Goal: Information Seeking & Learning: Find specific fact

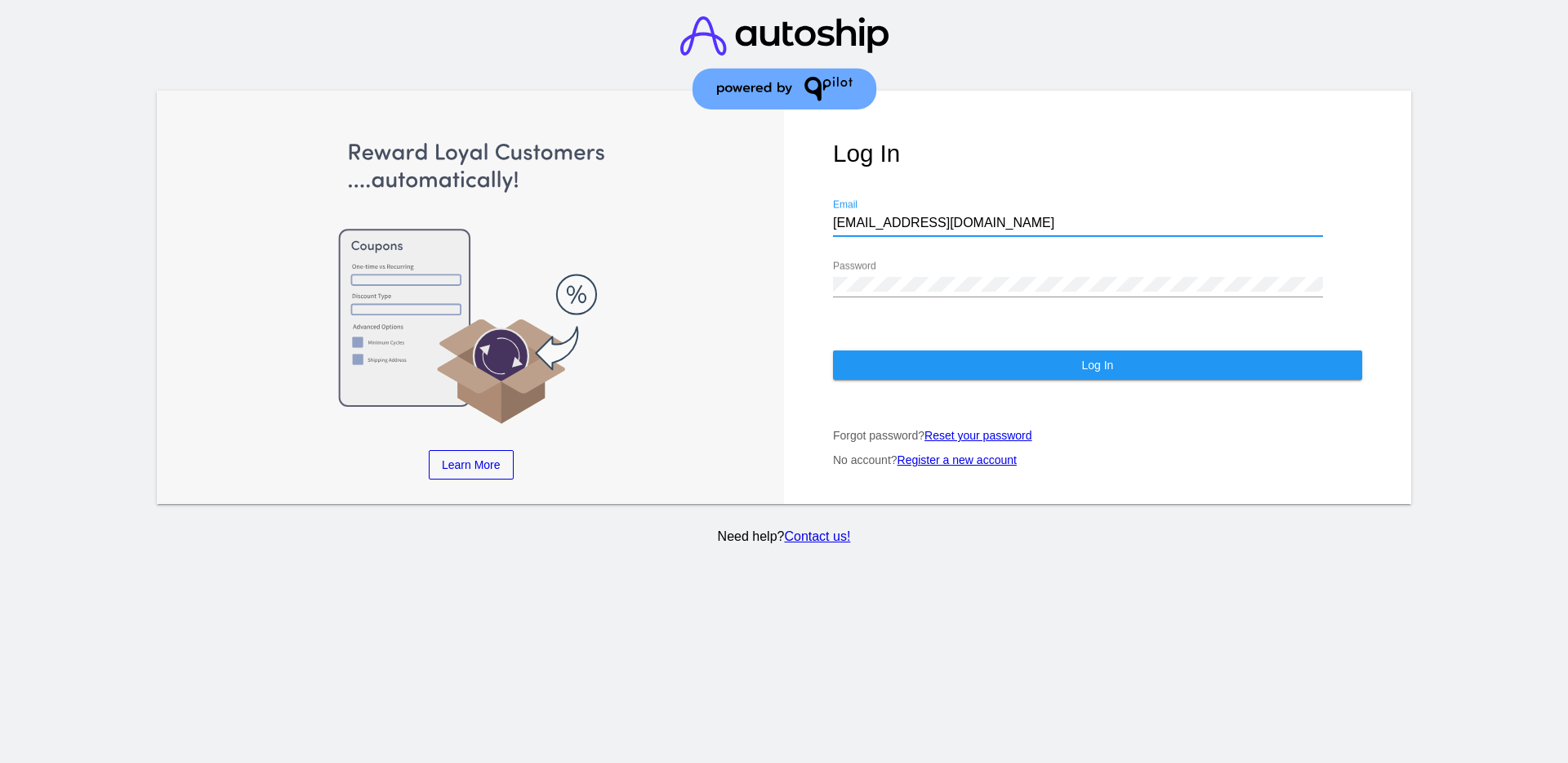
drag, startPoint x: 966, startPoint y: 220, endPoint x: 819, endPoint y: 226, distance: 147.1
click at [819, 226] on div "Log In [EMAIL_ADDRESS][DOMAIN_NAME] Email Password Log In Forgot password? Rese…" at bounding box center [1097, 297] width 627 height 414
paste input "[EMAIL_ADDRESS][DOMAIN_NAME]"
type input "[EMAIL_ADDRESS][DOMAIN_NAME]"
click at [812, 283] on div "Log In [EMAIL_ADDRESS][DOMAIN_NAME] Email Password Log In Forgot password? Rese…" at bounding box center [1097, 297] width 627 height 414
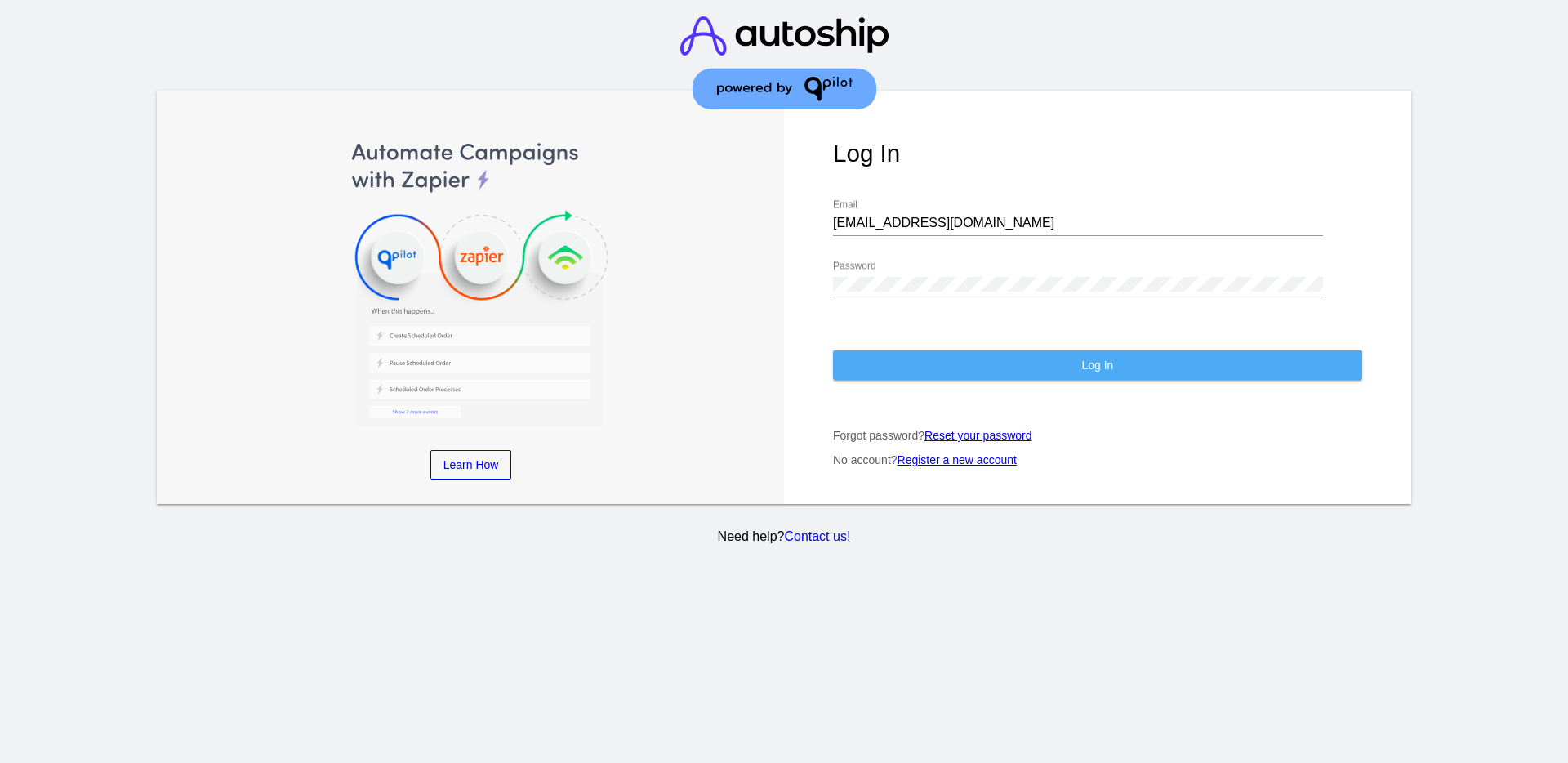
click at [879, 376] on button "Log In" at bounding box center [1098, 365] width 529 height 29
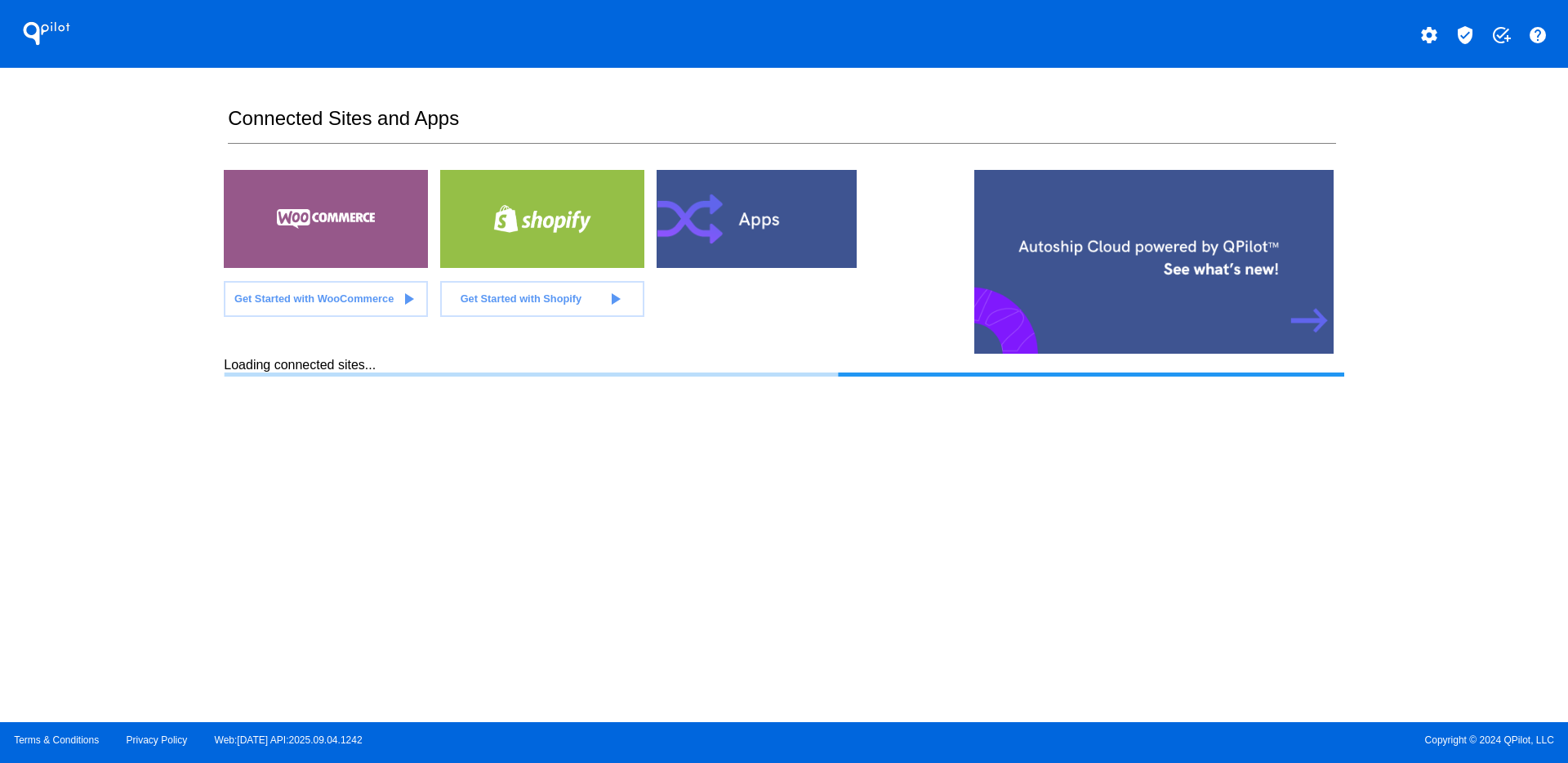
click at [1462, 39] on mat-icon "verified_user" at bounding box center [1464, 35] width 20 height 20
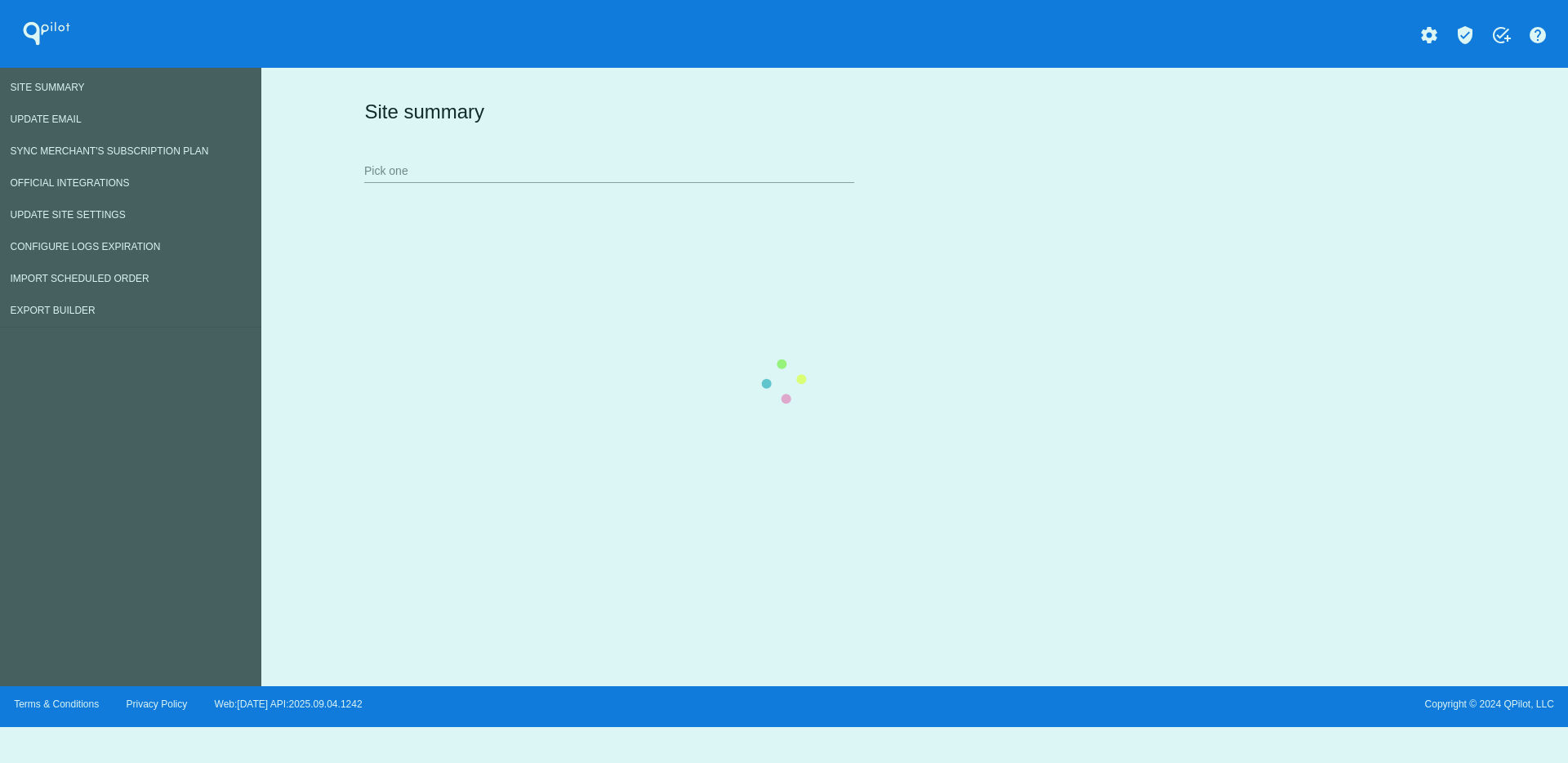
click at [479, 182] on div "Site summary Pick one" at bounding box center [911, 140] width 1101 height 113
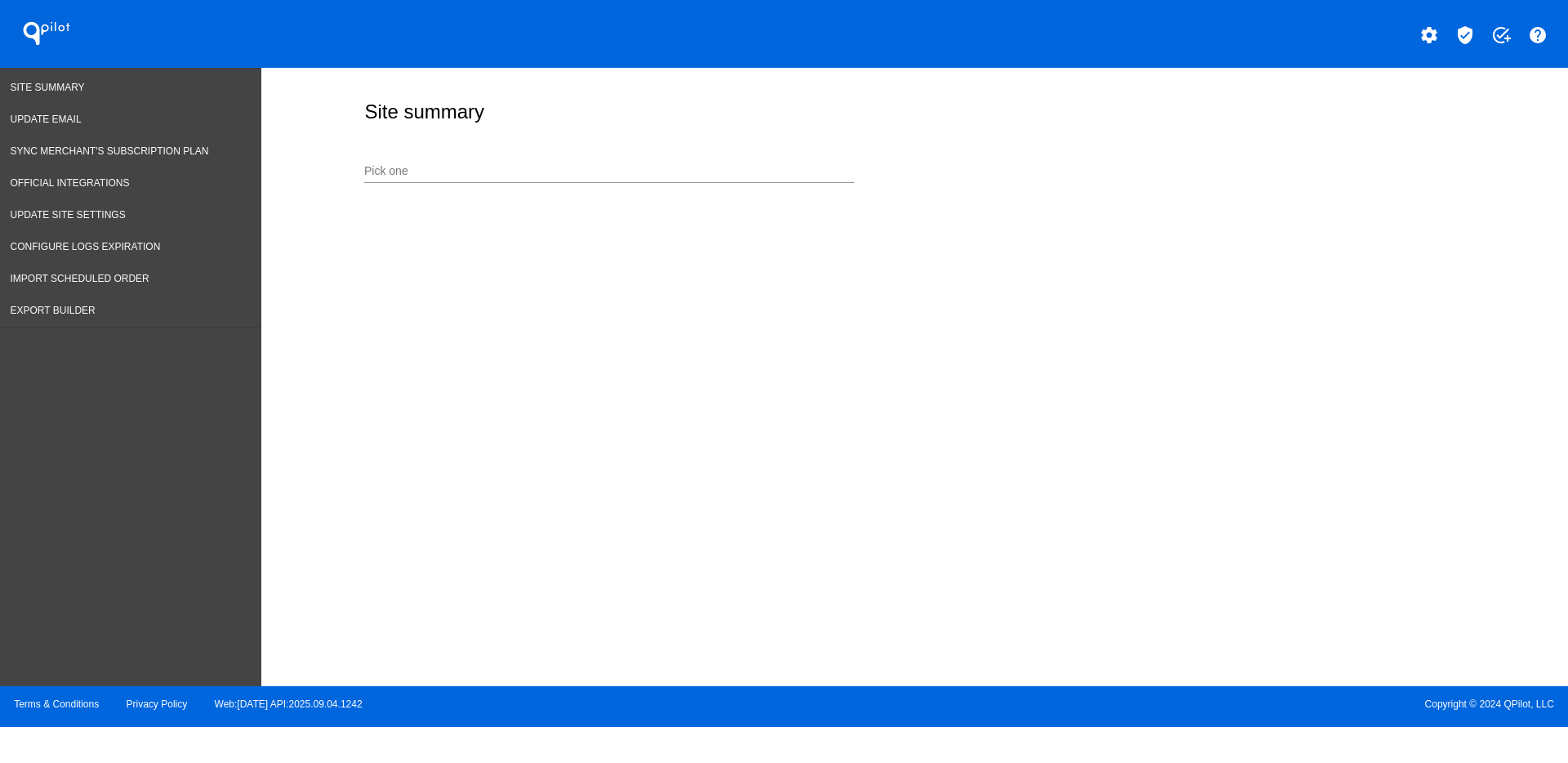
click at [613, 165] on input "Pick one" at bounding box center [609, 171] width 490 height 13
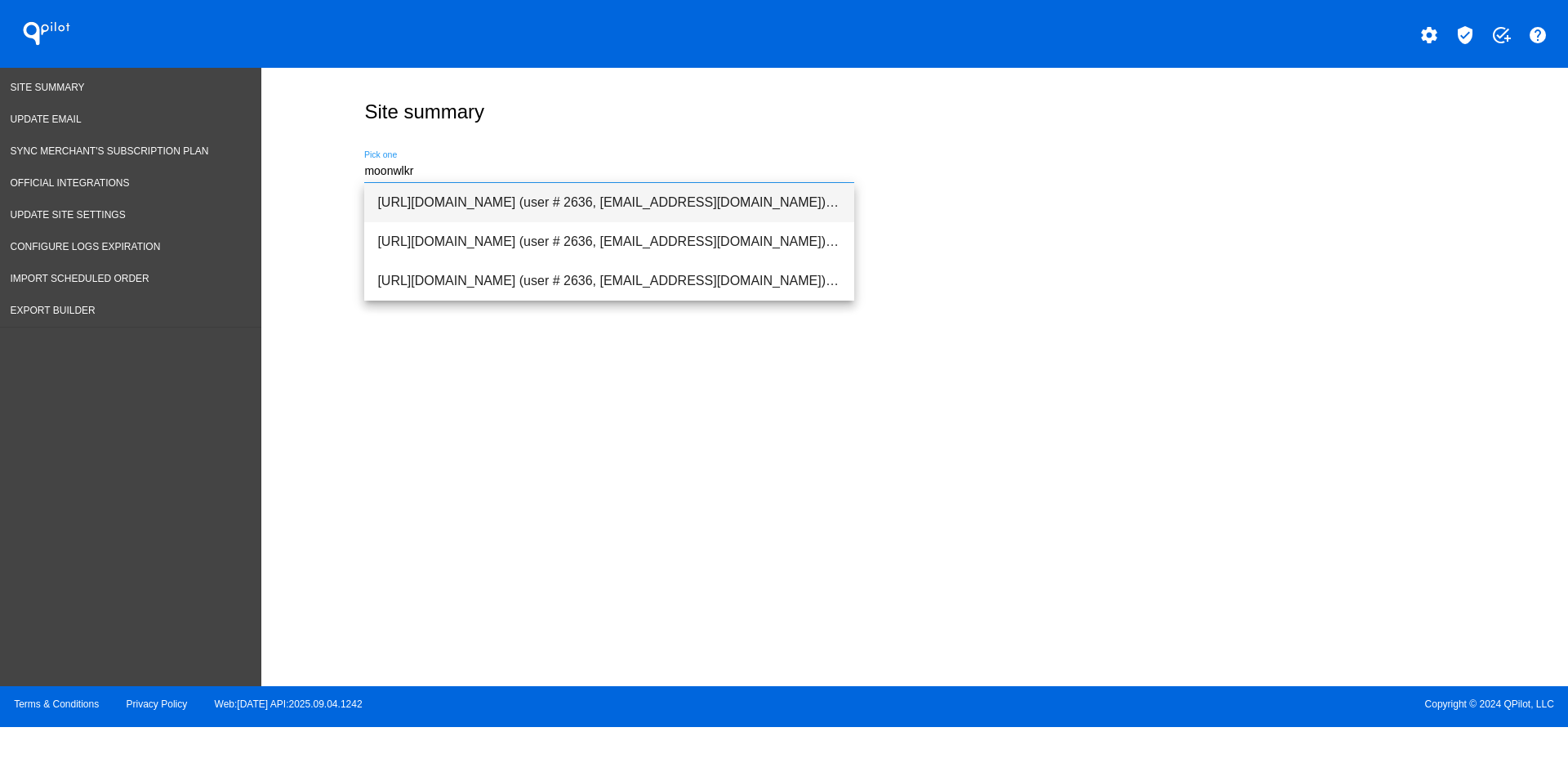
click at [637, 191] on span "[URL][DOMAIN_NAME] (user # 2636, [EMAIL_ADDRESS][DOMAIN_NAME]) - Production" at bounding box center [610, 203] width 464 height 39
type input "[URL][DOMAIN_NAME] (user # 2636, [EMAIL_ADDRESS][DOMAIN_NAME]) - Production"
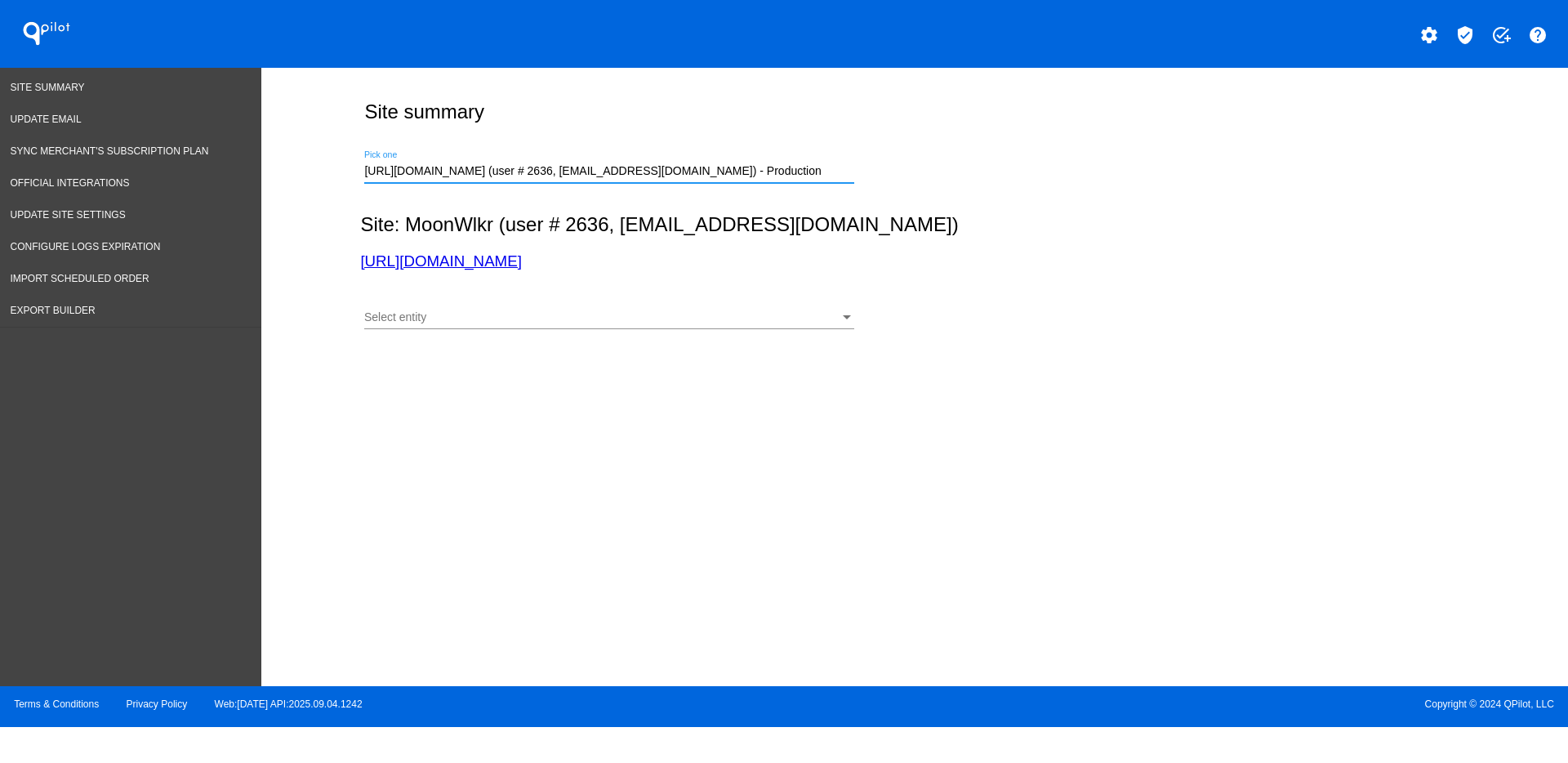
click at [712, 311] on div "Select entity" at bounding box center [601, 317] width 475 height 13
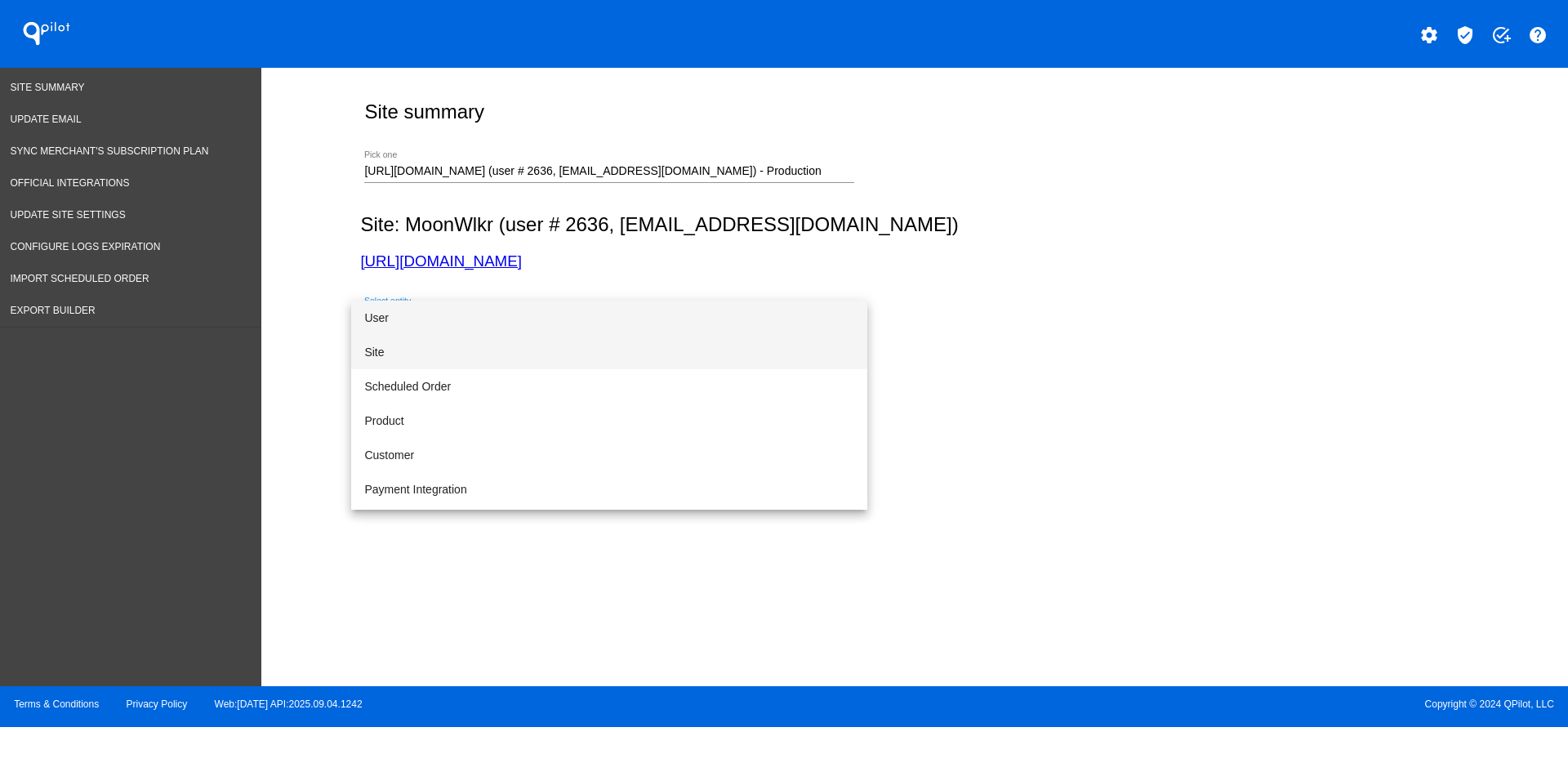
click at [622, 348] on span "Site" at bounding box center [609, 352] width 490 height 34
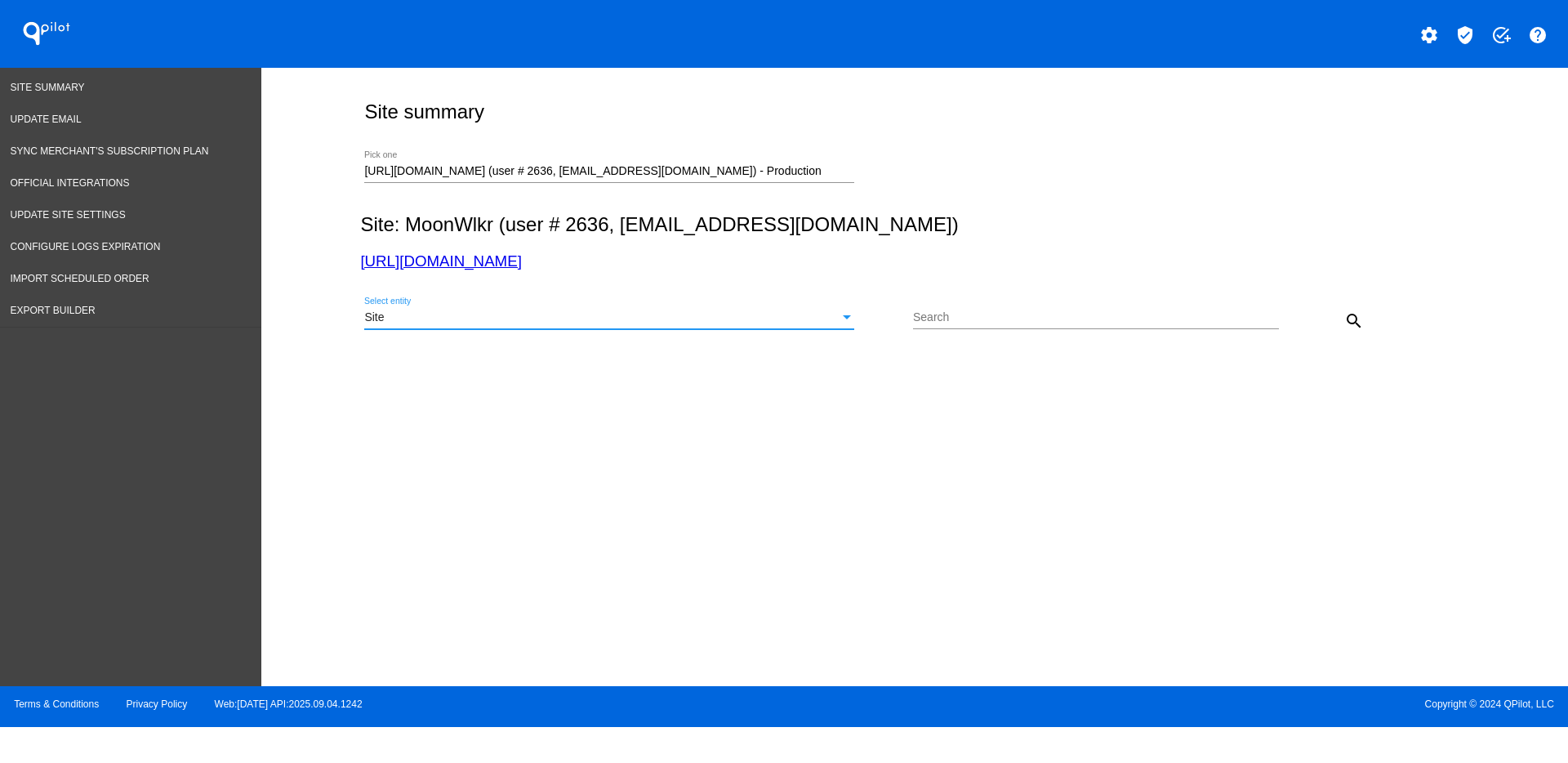
click at [1363, 315] on mat-icon "search" at bounding box center [1354, 320] width 20 height 20
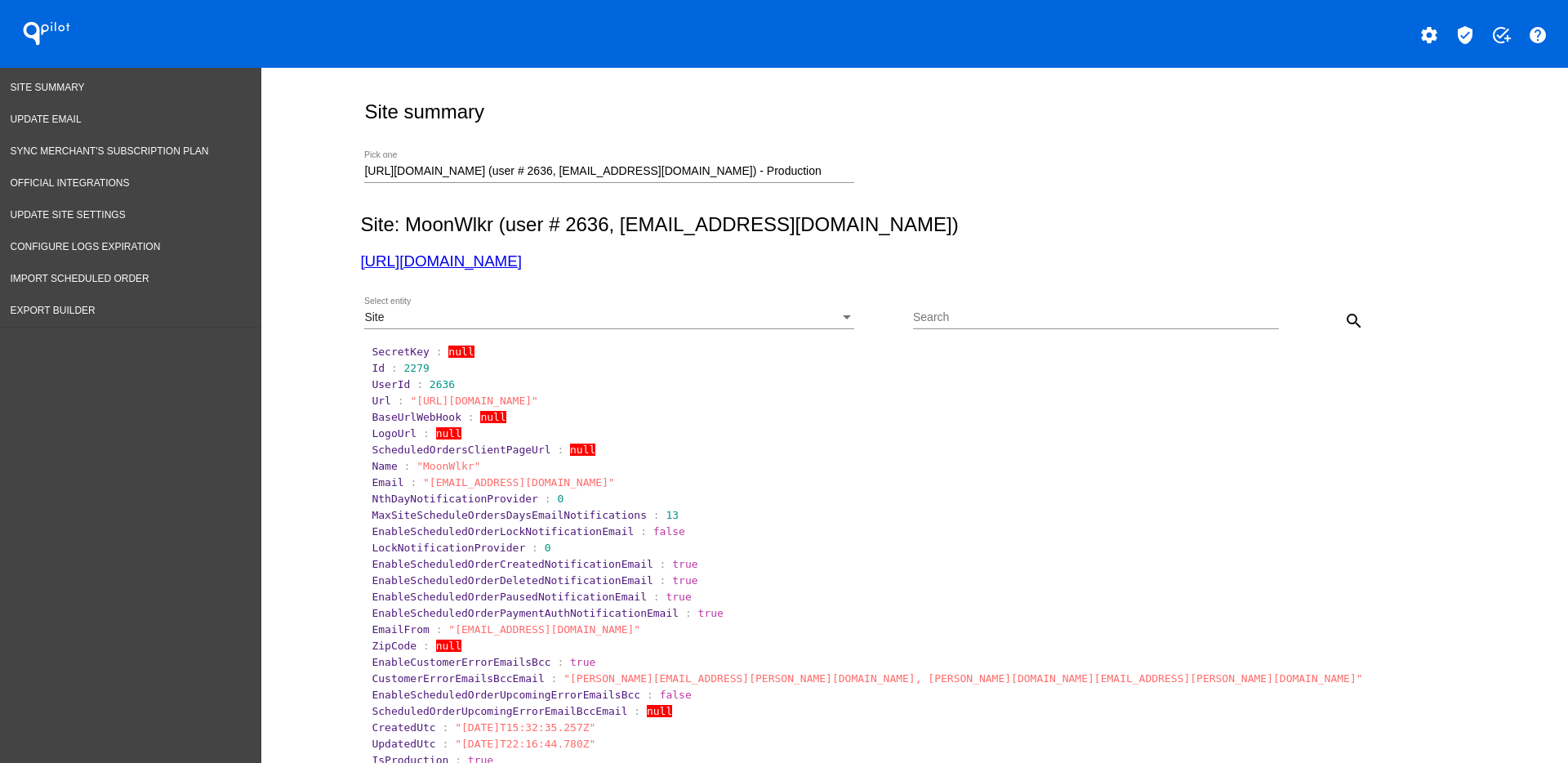
click at [731, 170] on input "[URL][DOMAIN_NAME] (user # 2636, [EMAIL_ADDRESS][DOMAIN_NAME]) - Production" at bounding box center [609, 171] width 490 height 13
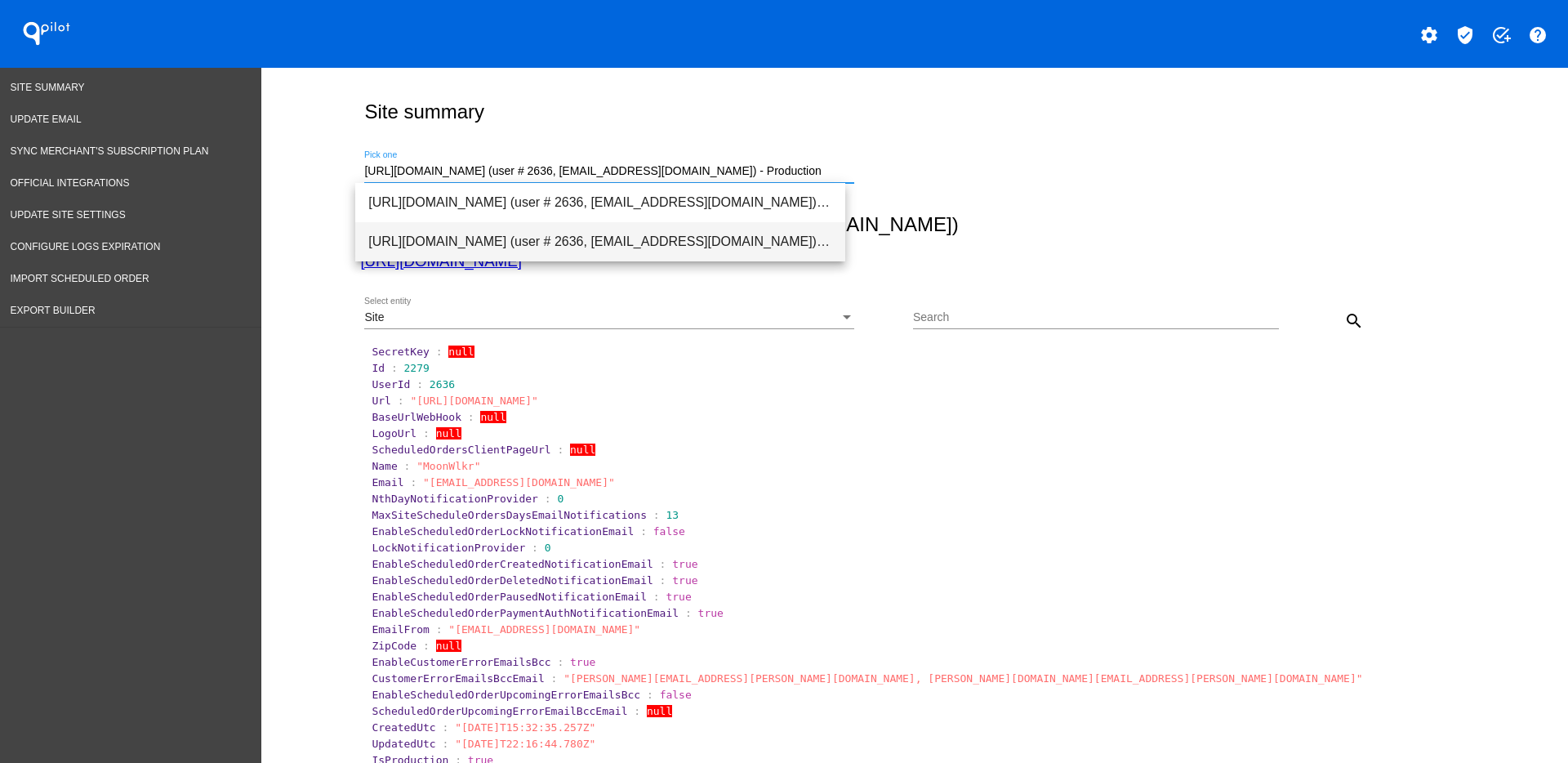
click at [683, 238] on span "[URL][DOMAIN_NAME] (user # 2636, [EMAIL_ADDRESS][DOMAIN_NAME]) - Production" at bounding box center [600, 241] width 464 height 39
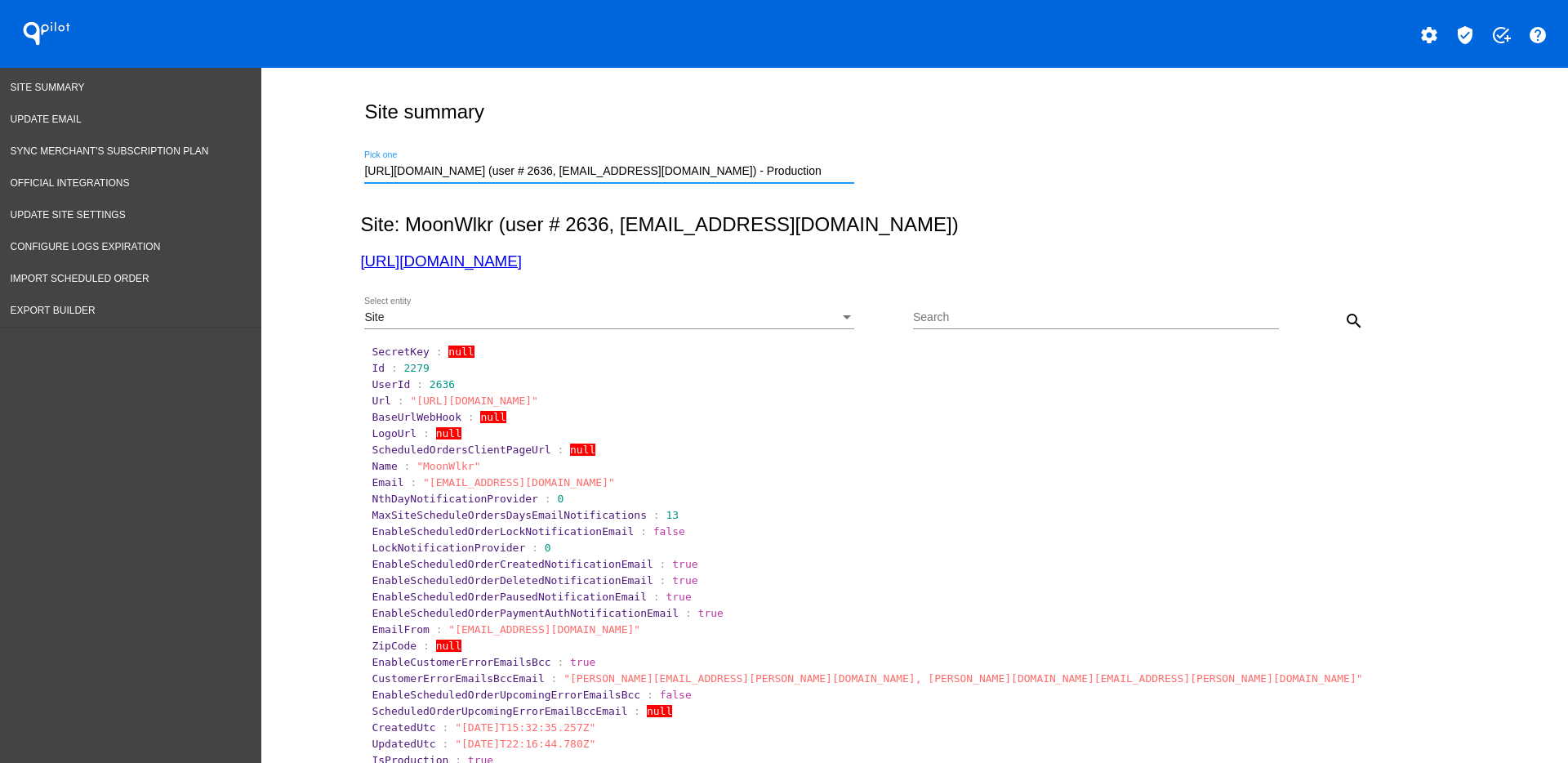
click at [1344, 319] on mat-icon "search" at bounding box center [1354, 320] width 20 height 20
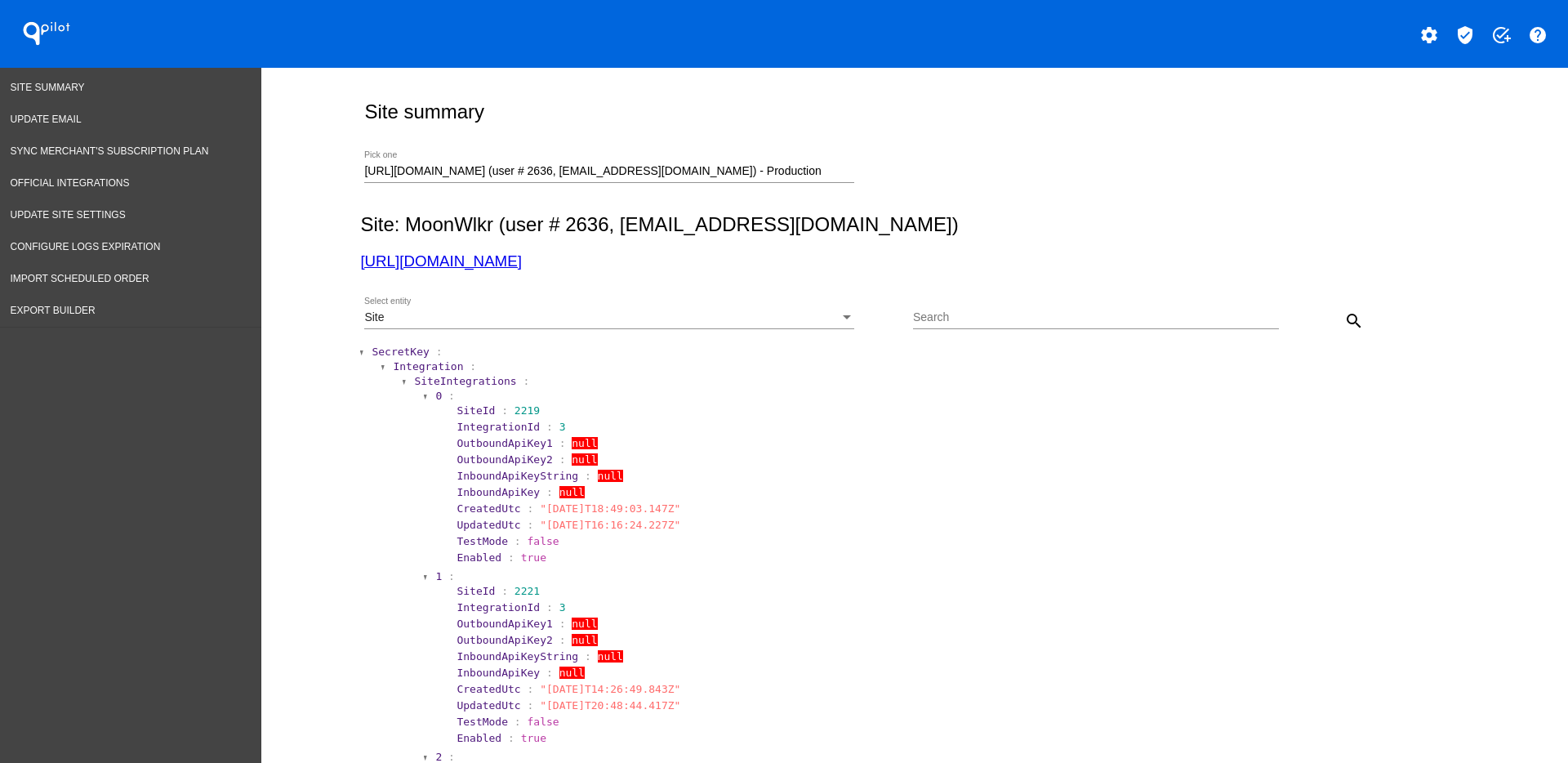
click at [398, 332] on div "Site Select entity" at bounding box center [609, 320] width 490 height 46
click at [399, 349] on span "SecretKey" at bounding box center [400, 351] width 57 height 12
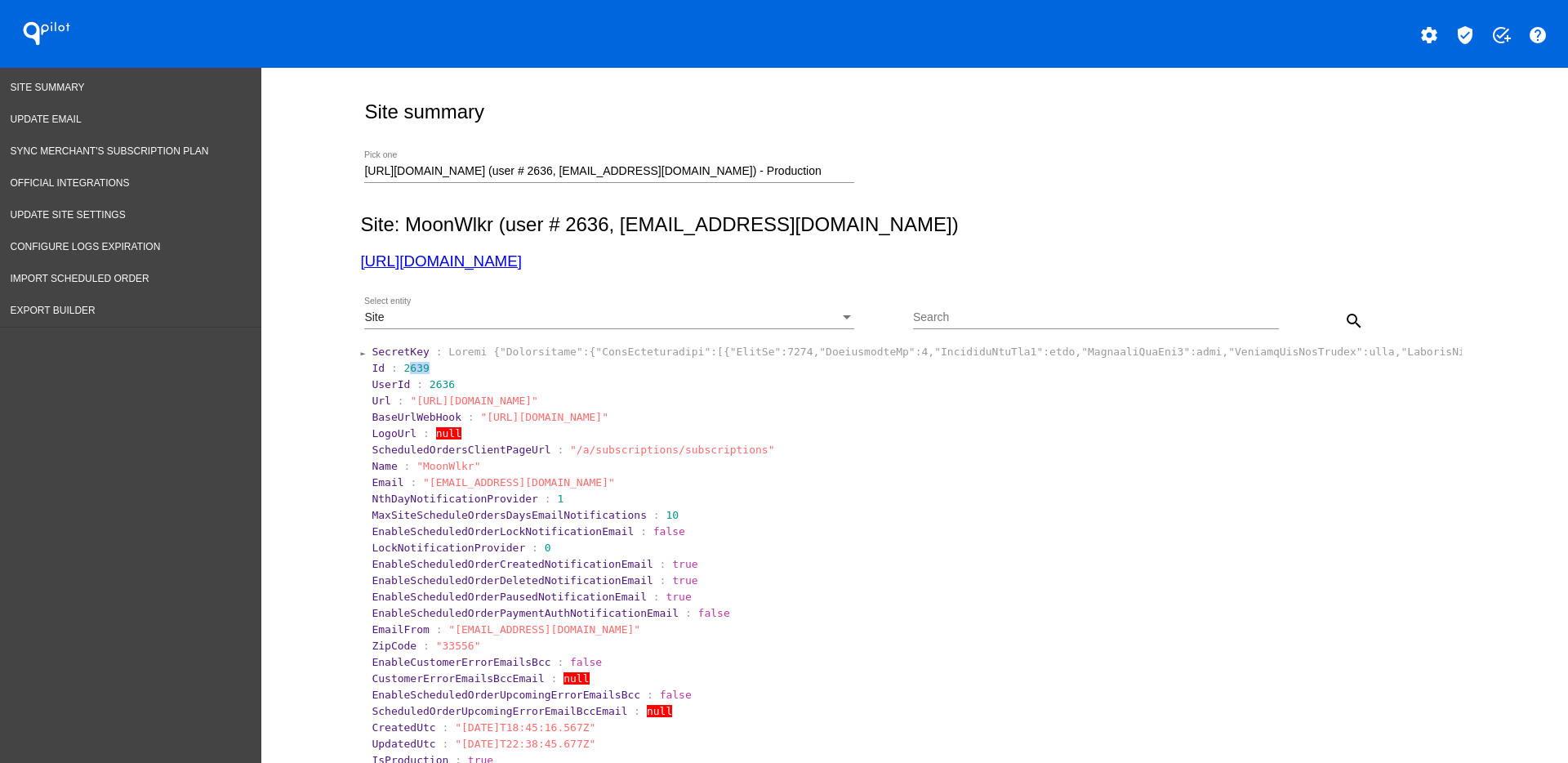
drag, startPoint x: 396, startPoint y: 366, endPoint x: 449, endPoint y: 367, distance: 53.0
click at [449, 367] on section "Id : 2639" at bounding box center [915, 367] width 1088 height 12
click at [404, 367] on span "2639" at bounding box center [417, 367] width 26 height 12
drag, startPoint x: 391, startPoint y: 365, endPoint x: 432, endPoint y: 362, distance: 41.1
click at [432, 362] on section "Id : 2639" at bounding box center [915, 367] width 1088 height 12
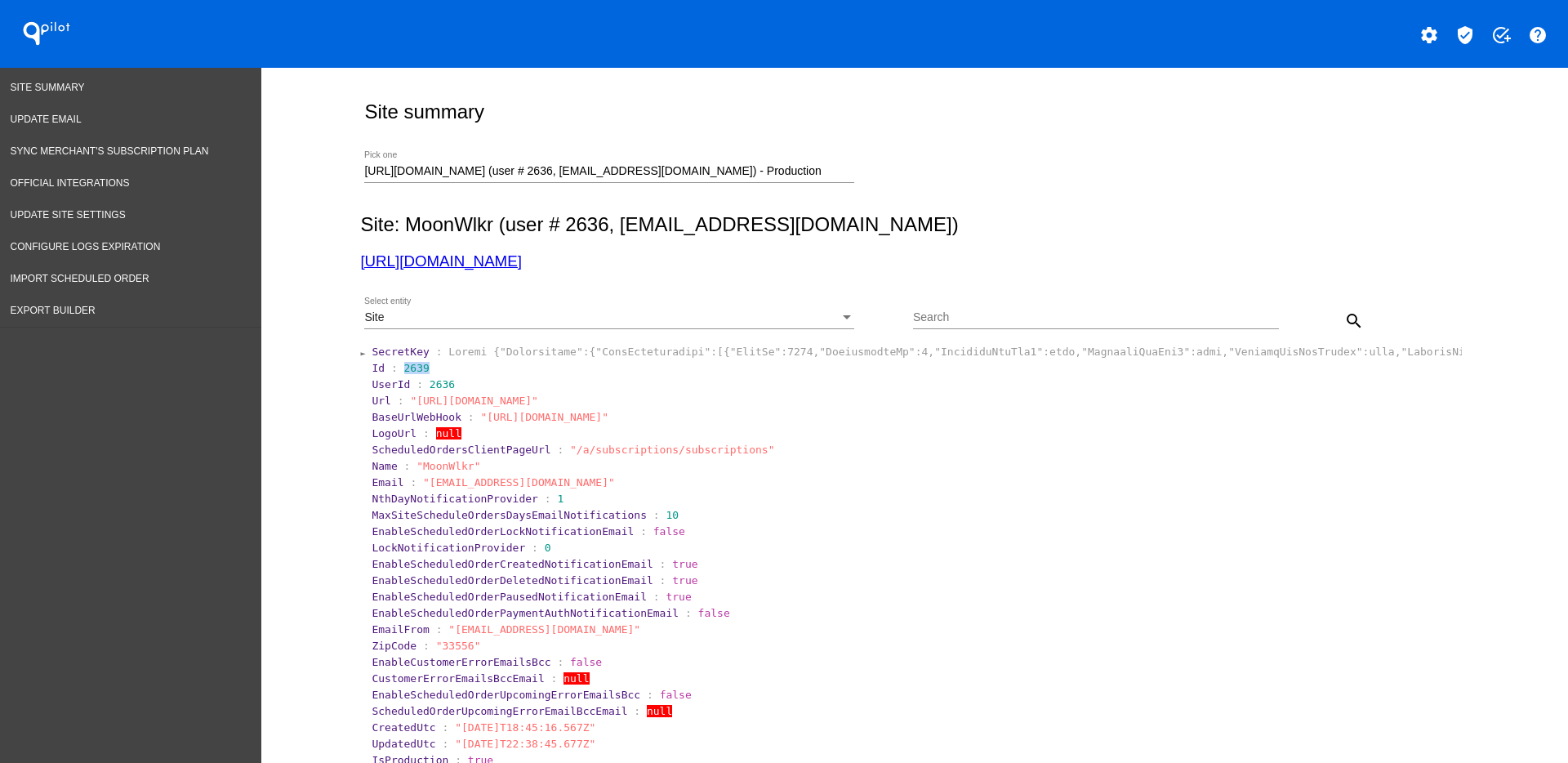
copy span "2639"
drag, startPoint x: 414, startPoint y: 383, endPoint x: 450, endPoint y: 388, distance: 36.3
click at [450, 388] on section "UserId : 2636" at bounding box center [915, 384] width 1088 height 12
copy span "2636"
click at [711, 321] on div "Site" at bounding box center [601, 317] width 475 height 13
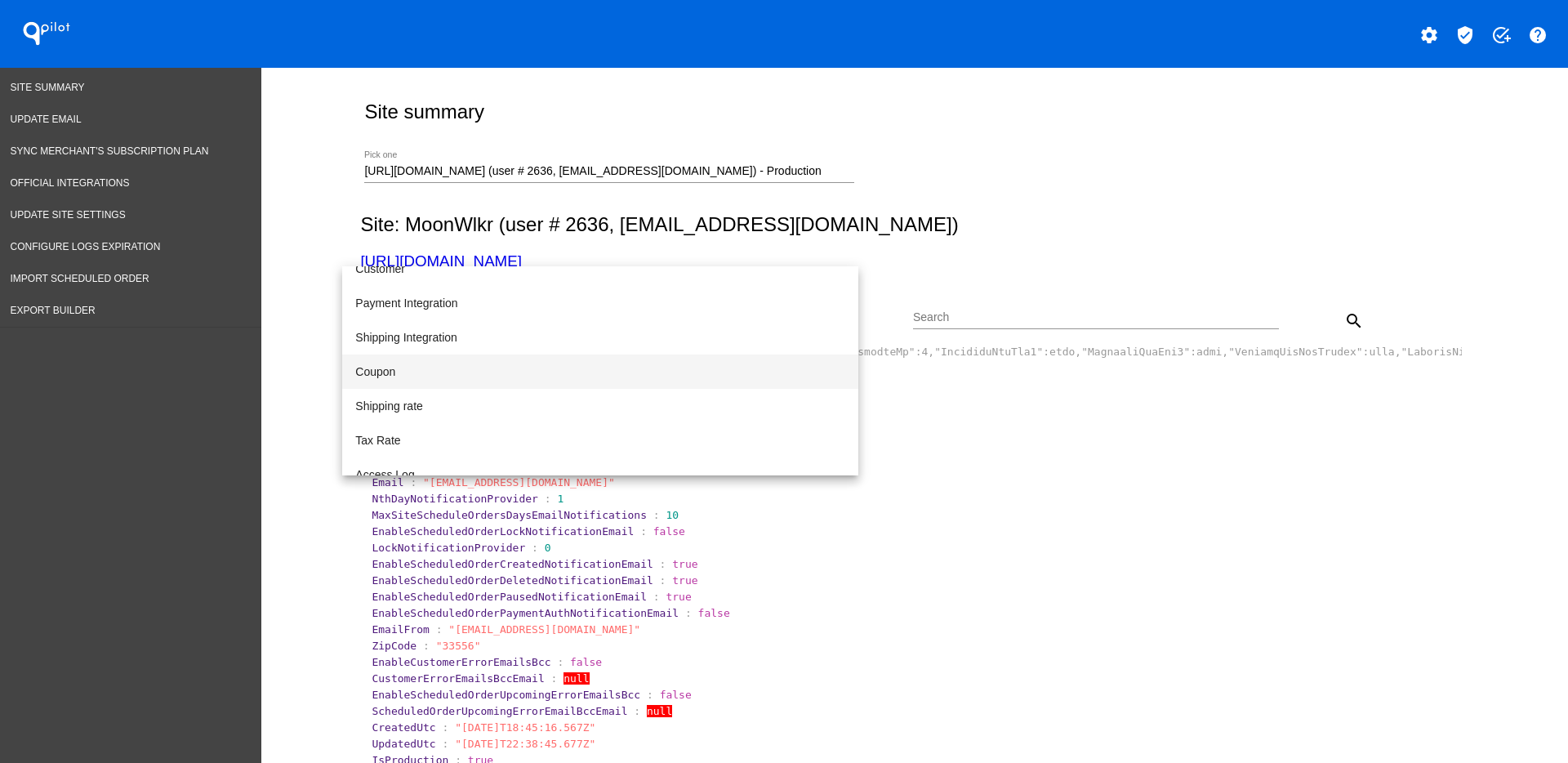
scroll to position [168, 0]
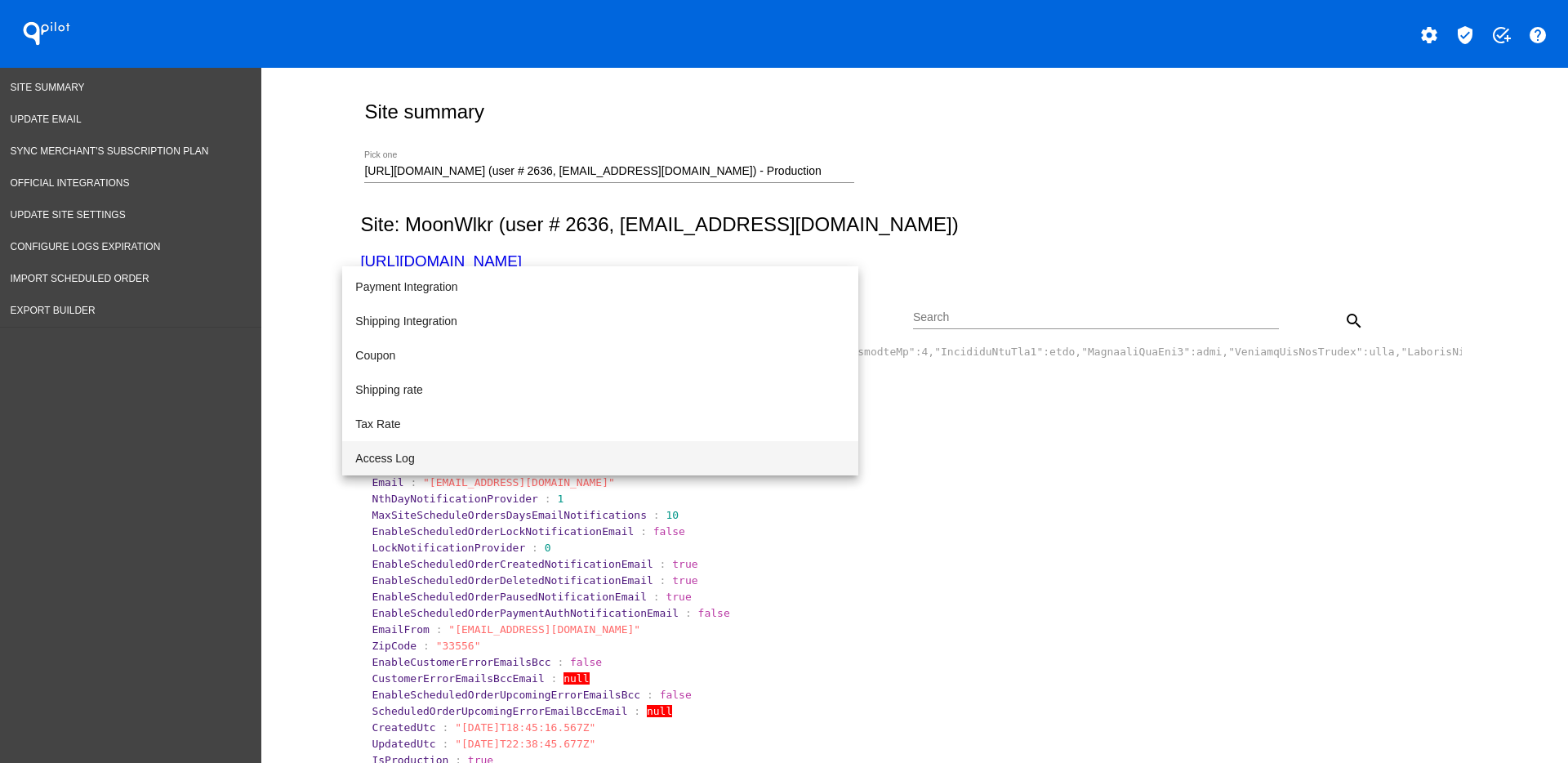
click at [608, 455] on span "Access Log" at bounding box center [600, 458] width 490 height 34
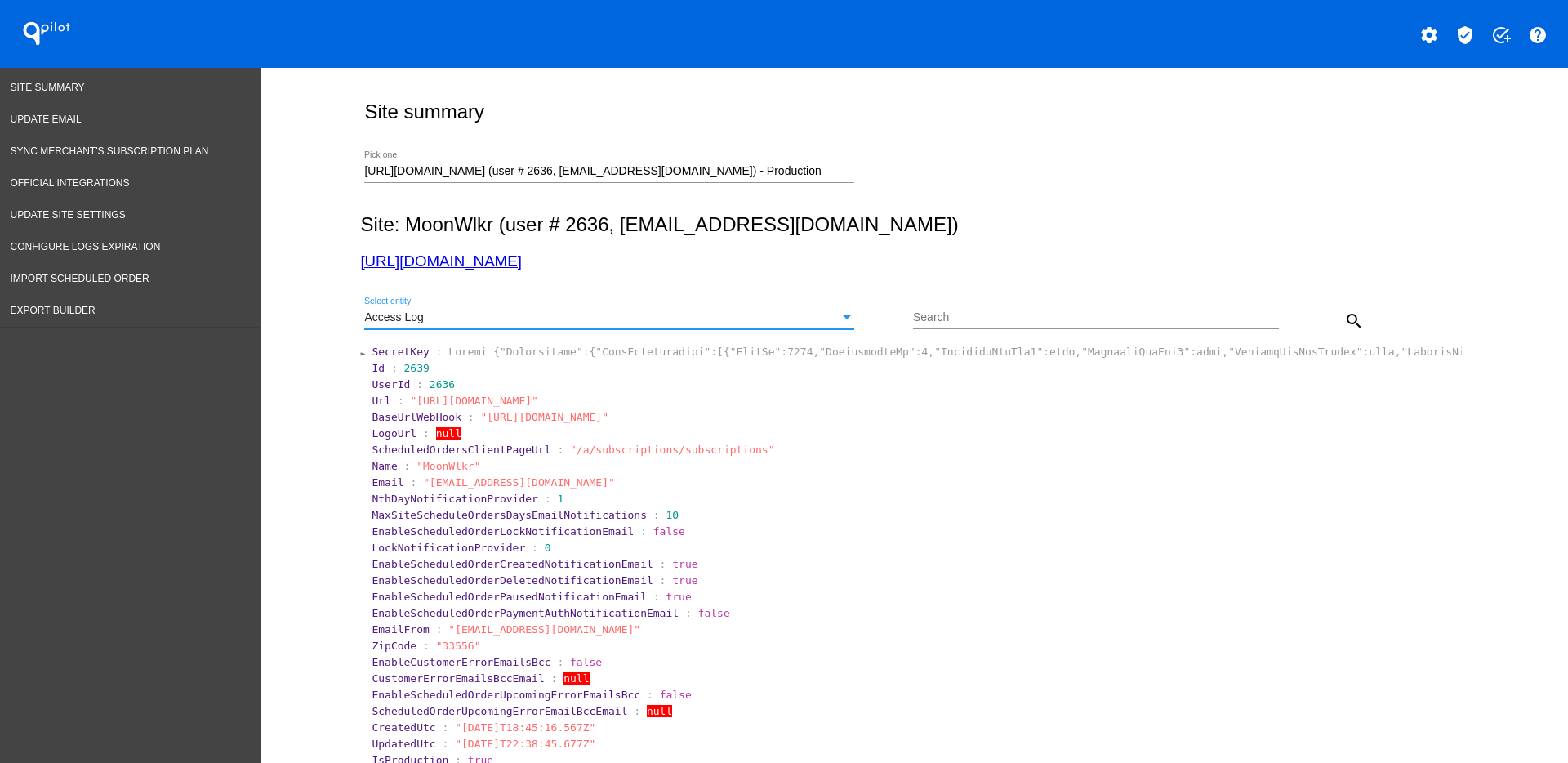
click at [1344, 316] on mat-icon "search" at bounding box center [1354, 320] width 20 height 20
